Goal: Information Seeking & Learning: Learn about a topic

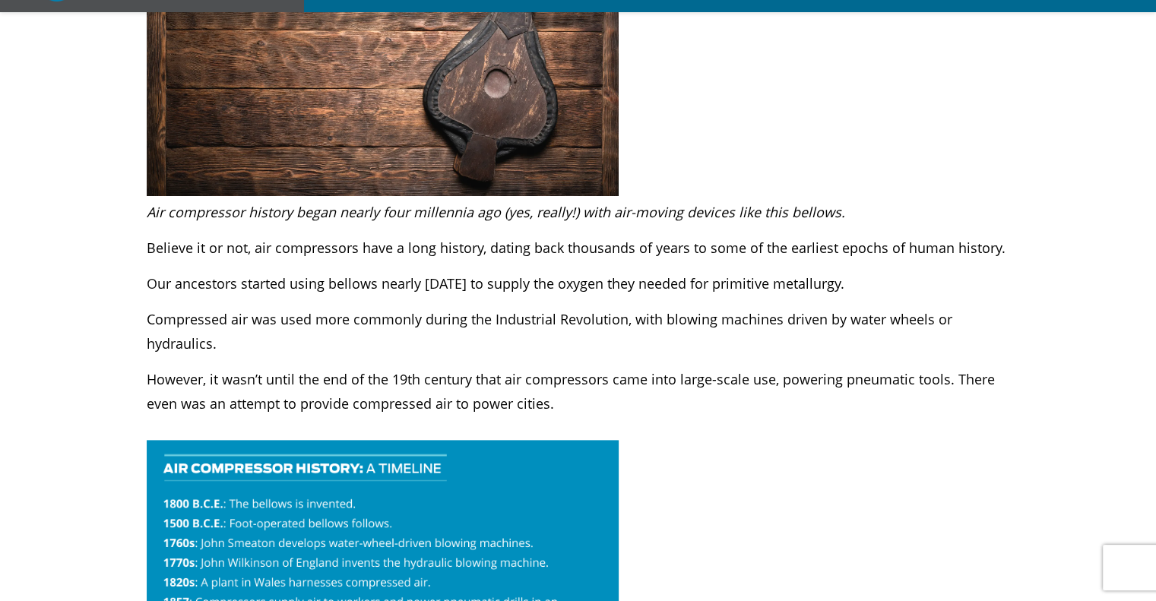
scroll to position [456, 0]
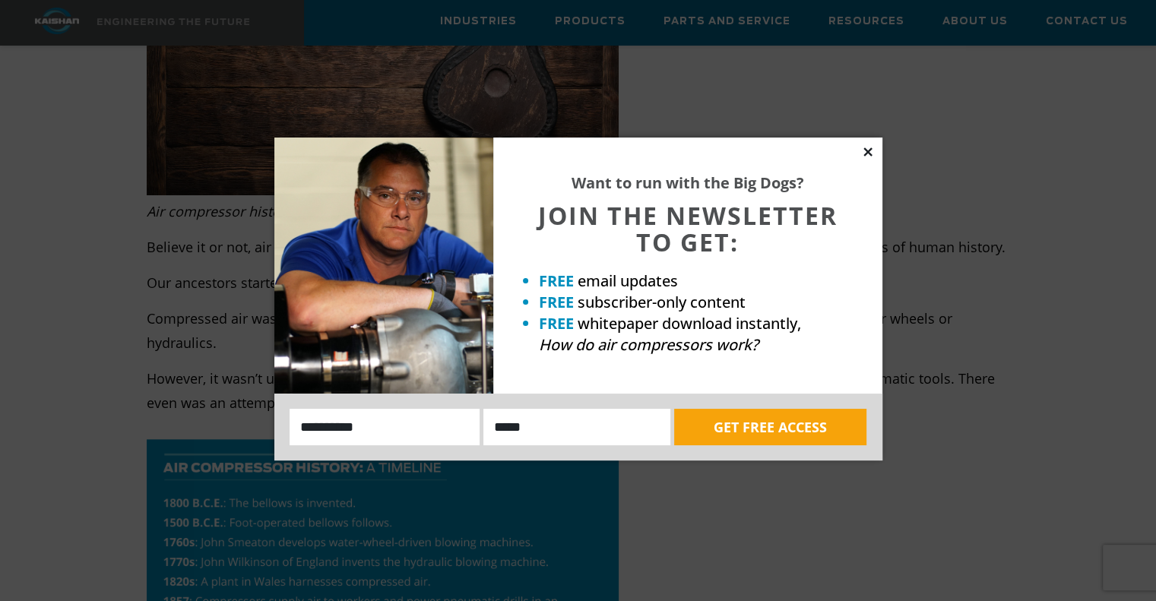
click at [864, 154] on icon at bounding box center [867, 151] width 8 height 8
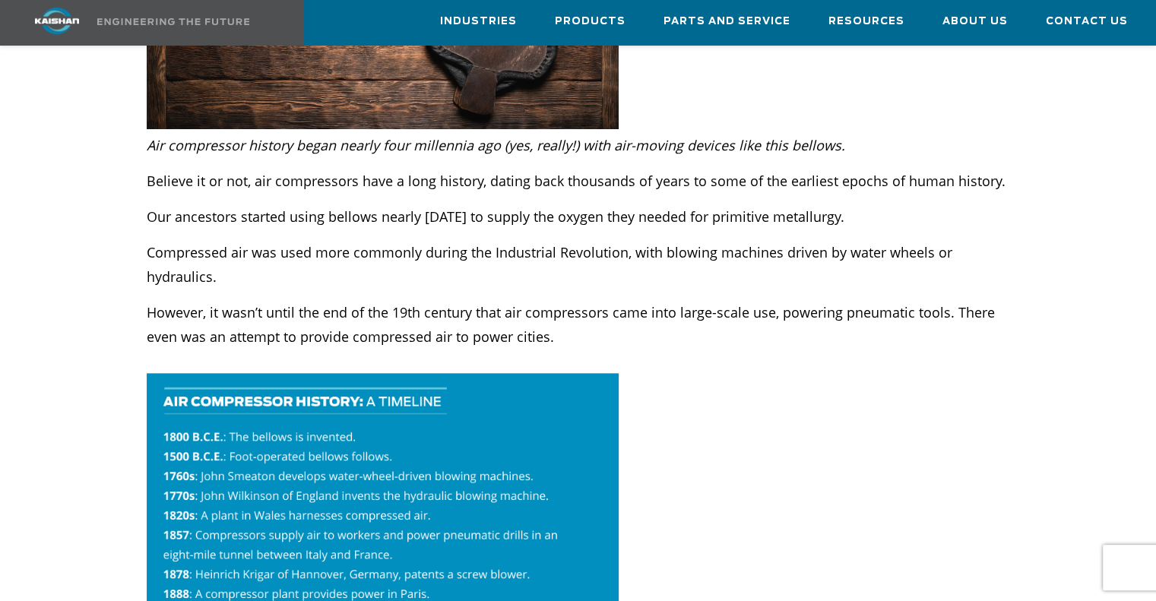
scroll to position [532, 0]
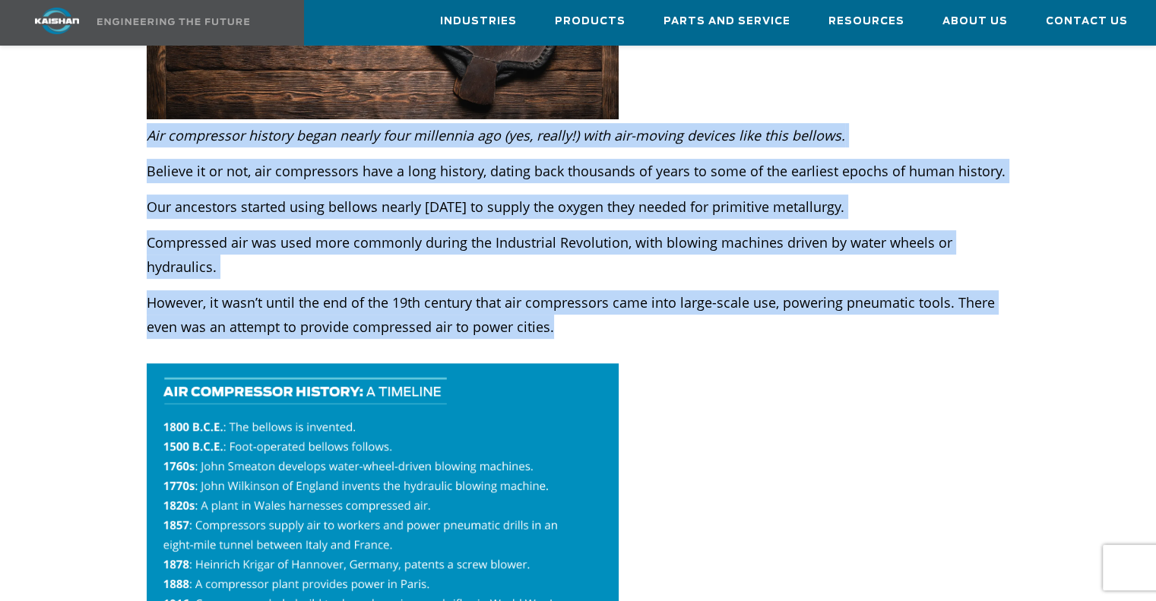
drag, startPoint x: 147, startPoint y: 111, endPoint x: 559, endPoint y: 302, distance: 454.3
click at [559, 302] on div "Air compressor history began nearly four millennia ago (yes, really!) with air-…" at bounding box center [578, 243] width 863 height 240
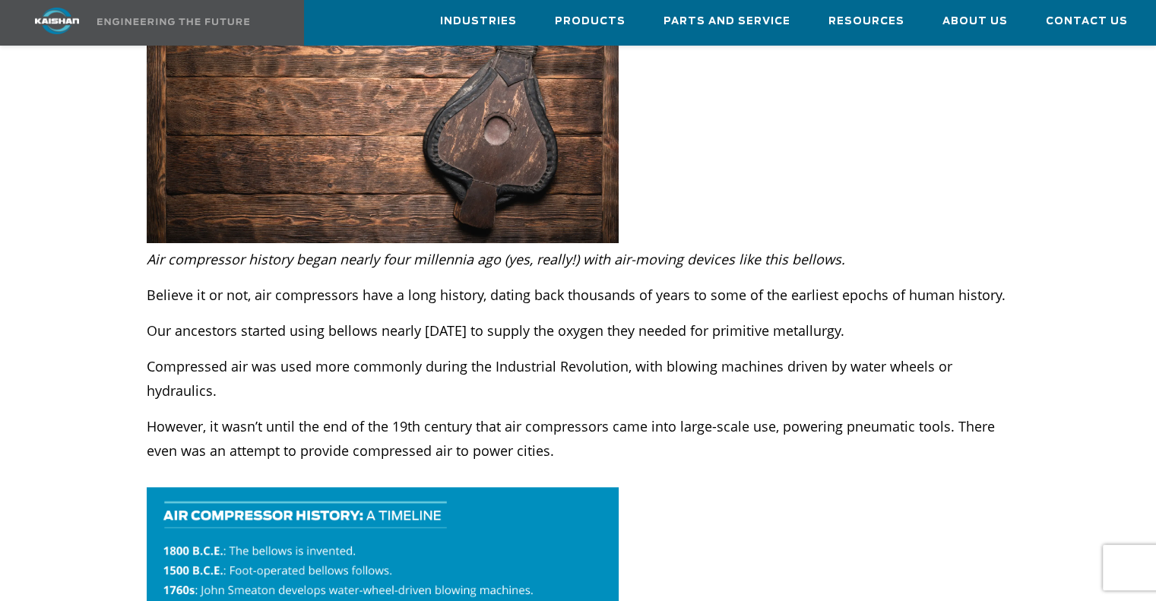
scroll to position [456, 0]
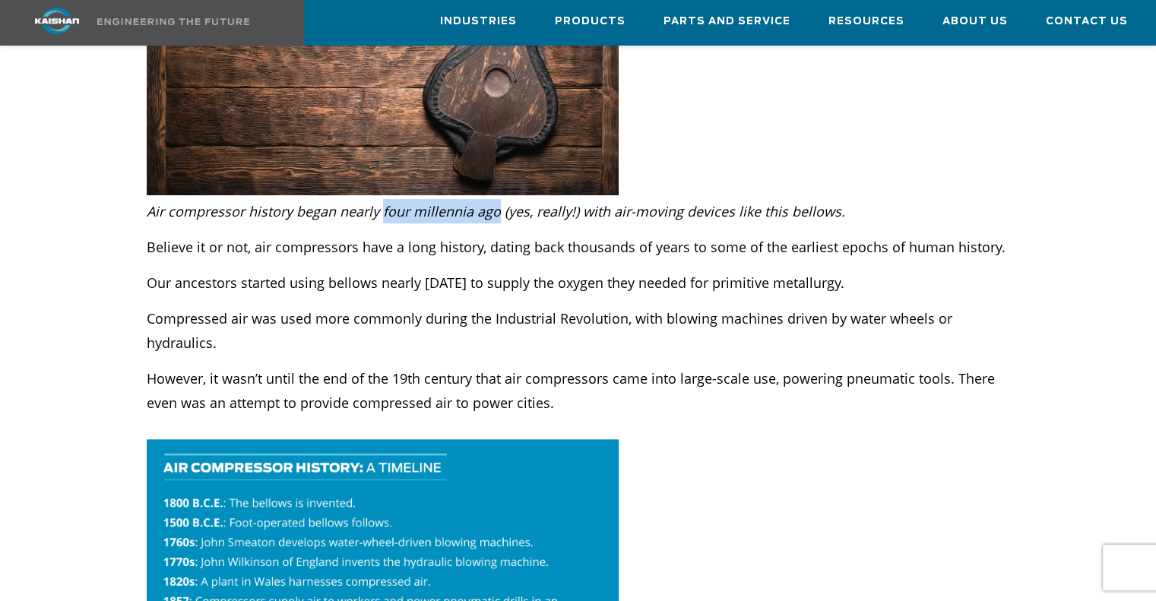
drag, startPoint x: 380, startPoint y: 187, endPoint x: 496, endPoint y: 187, distance: 115.5
click at [496, 202] on em "Air compressor history began nearly four millennia ago (yes, really!) with air-…" at bounding box center [496, 211] width 698 height 18
click at [419, 306] on p "Compressed air was used more commonly during the Industrial Revolution, with bl…" at bounding box center [578, 330] width 863 height 49
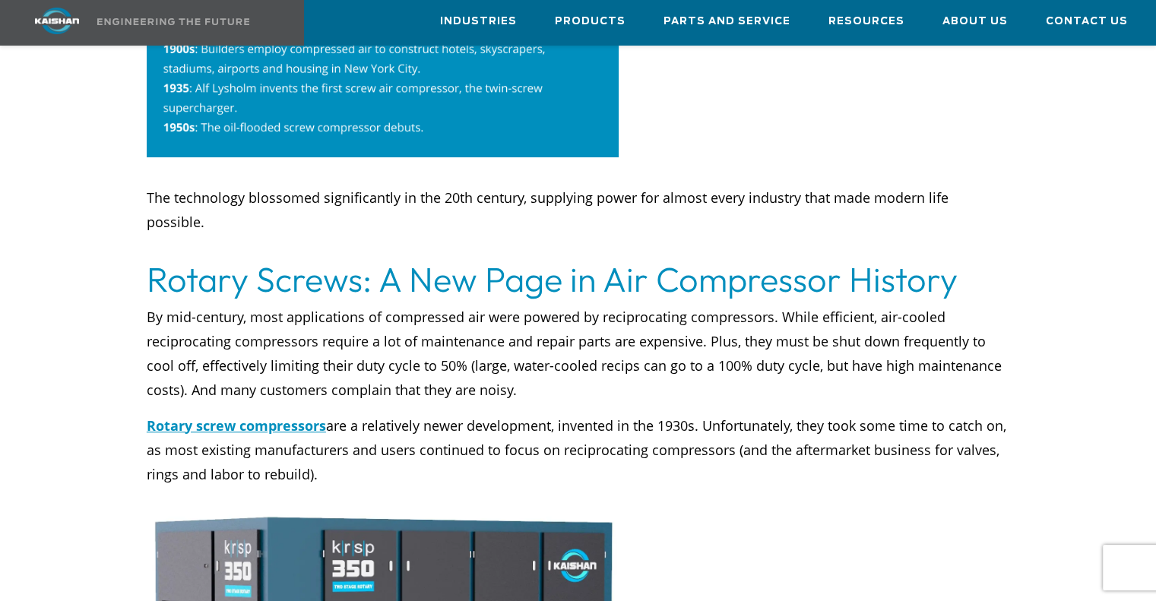
scroll to position [1216, 0]
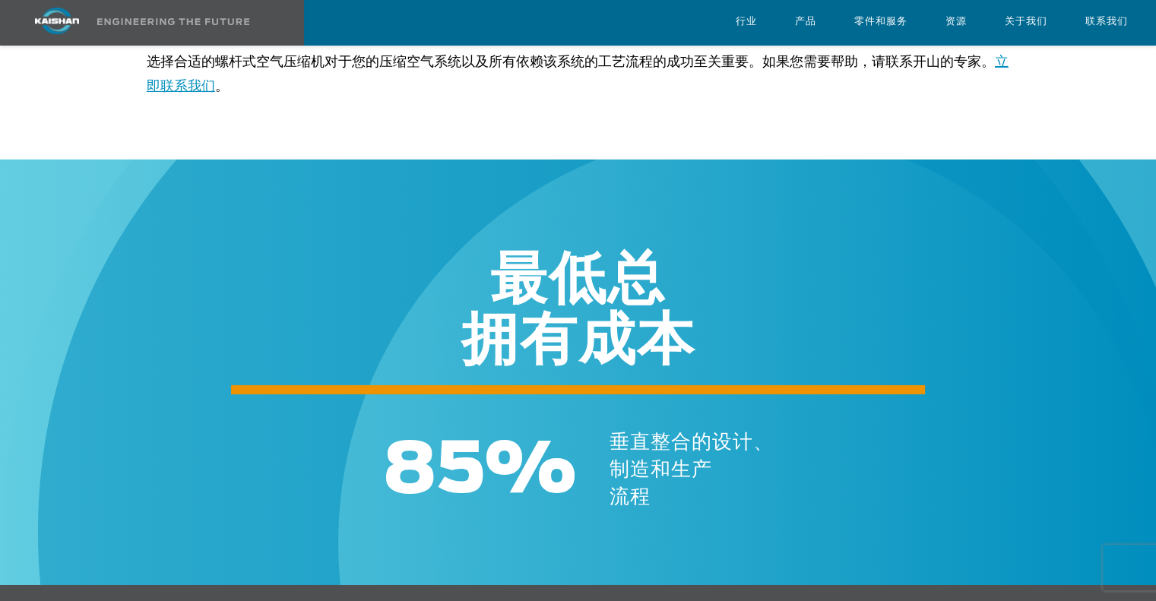
scroll to position [5092, 0]
